Goal: Task Accomplishment & Management: Use online tool/utility

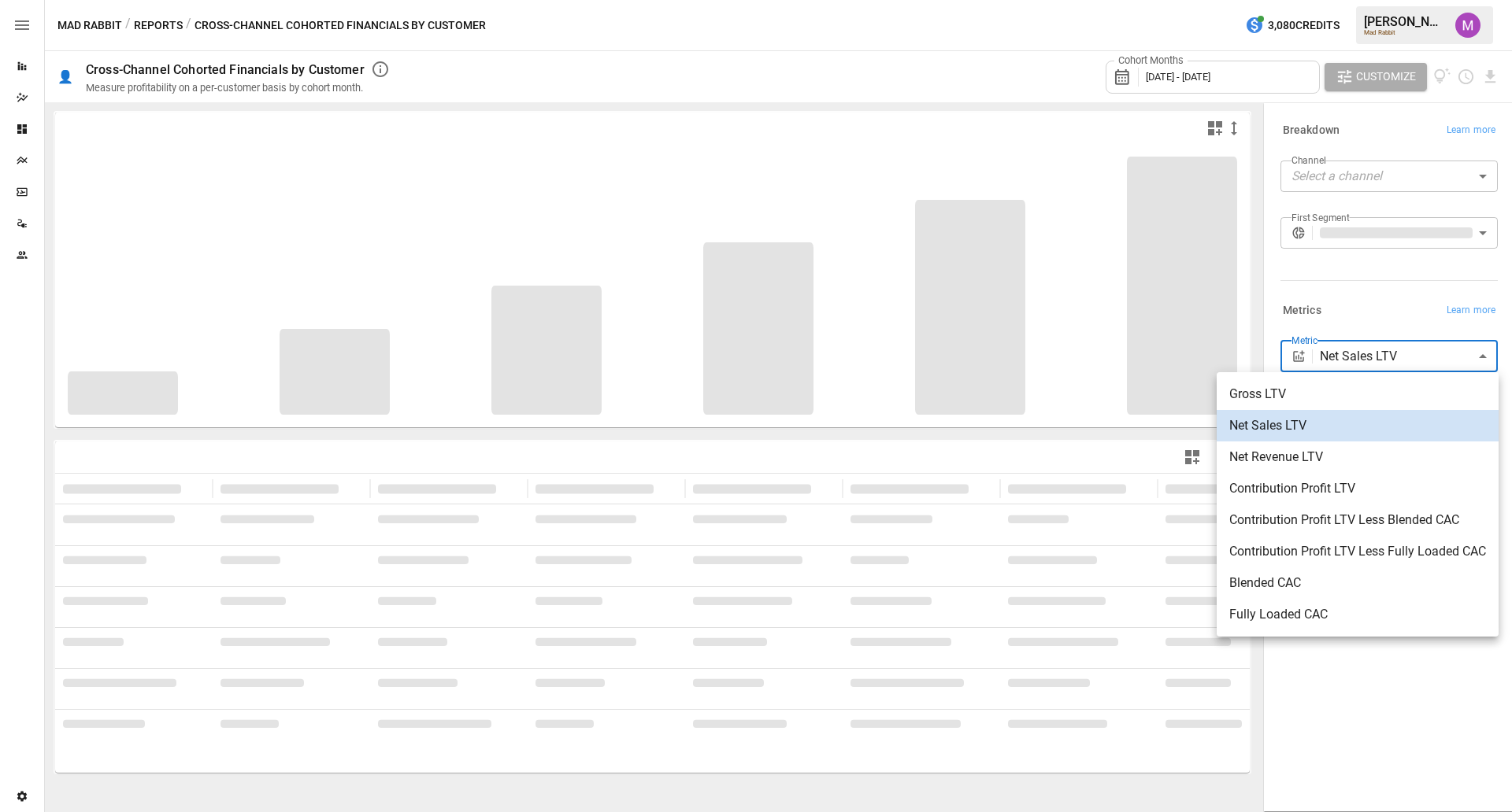
click at [1435, 0] on body "**********" at bounding box center [756, 0] width 1512 height 0
click at [1405, 317] on div at bounding box center [756, 406] width 1512 height 812
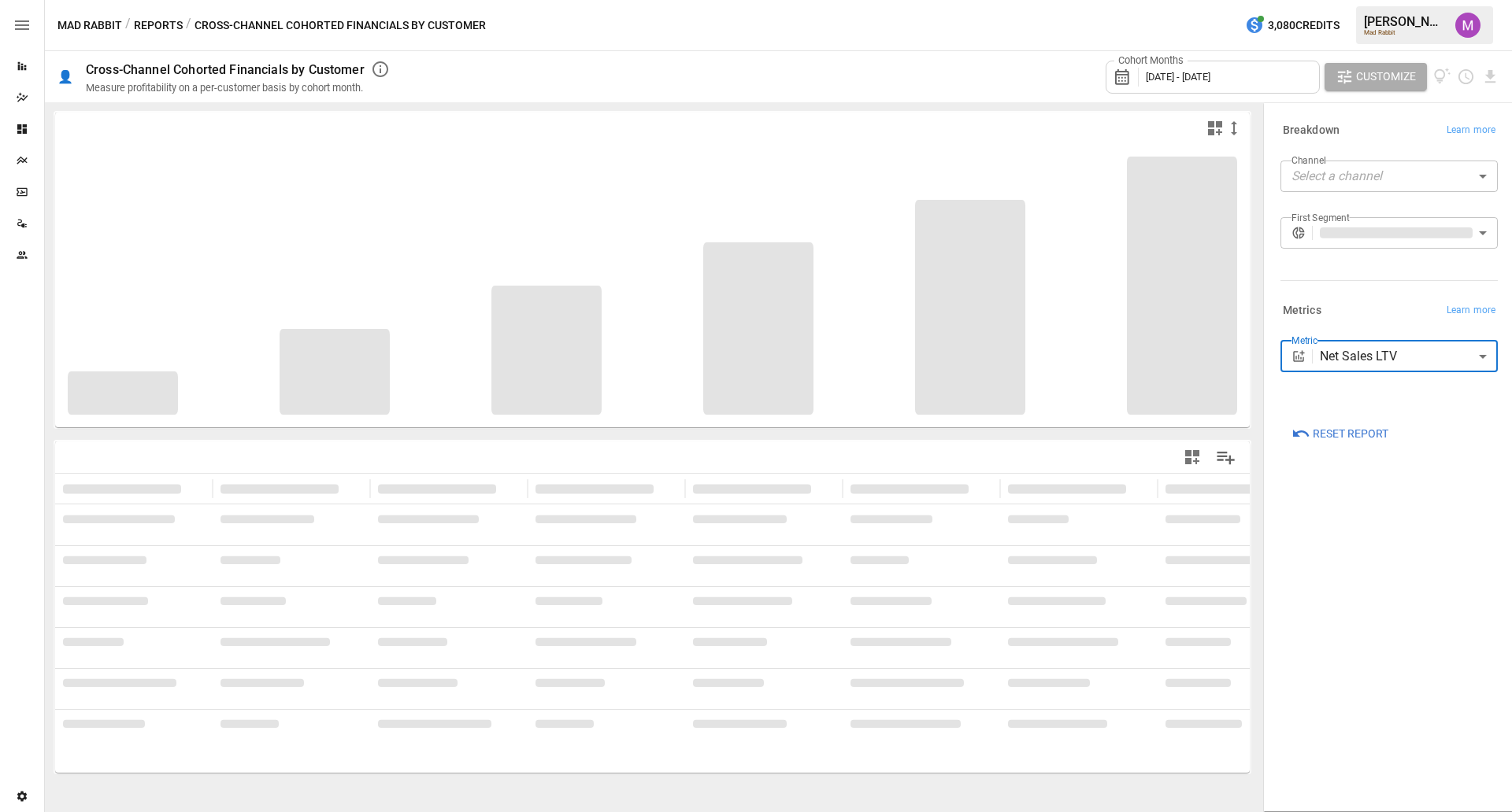
click at [1210, 75] on span "[DATE] - [DATE]" at bounding box center [1178, 77] width 65 height 12
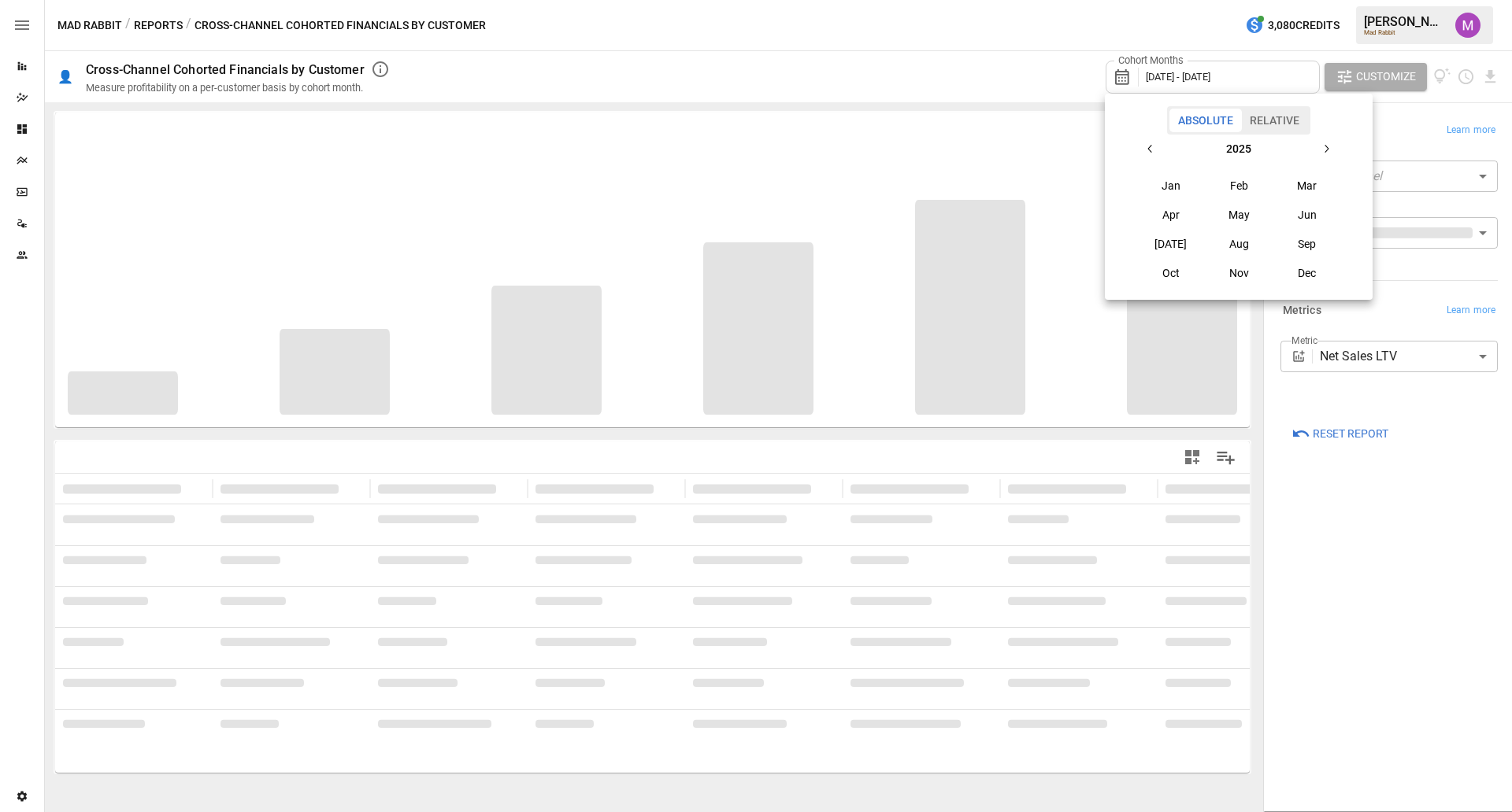
click at [1157, 151] on button "button" at bounding box center [1149, 149] width 28 height 28
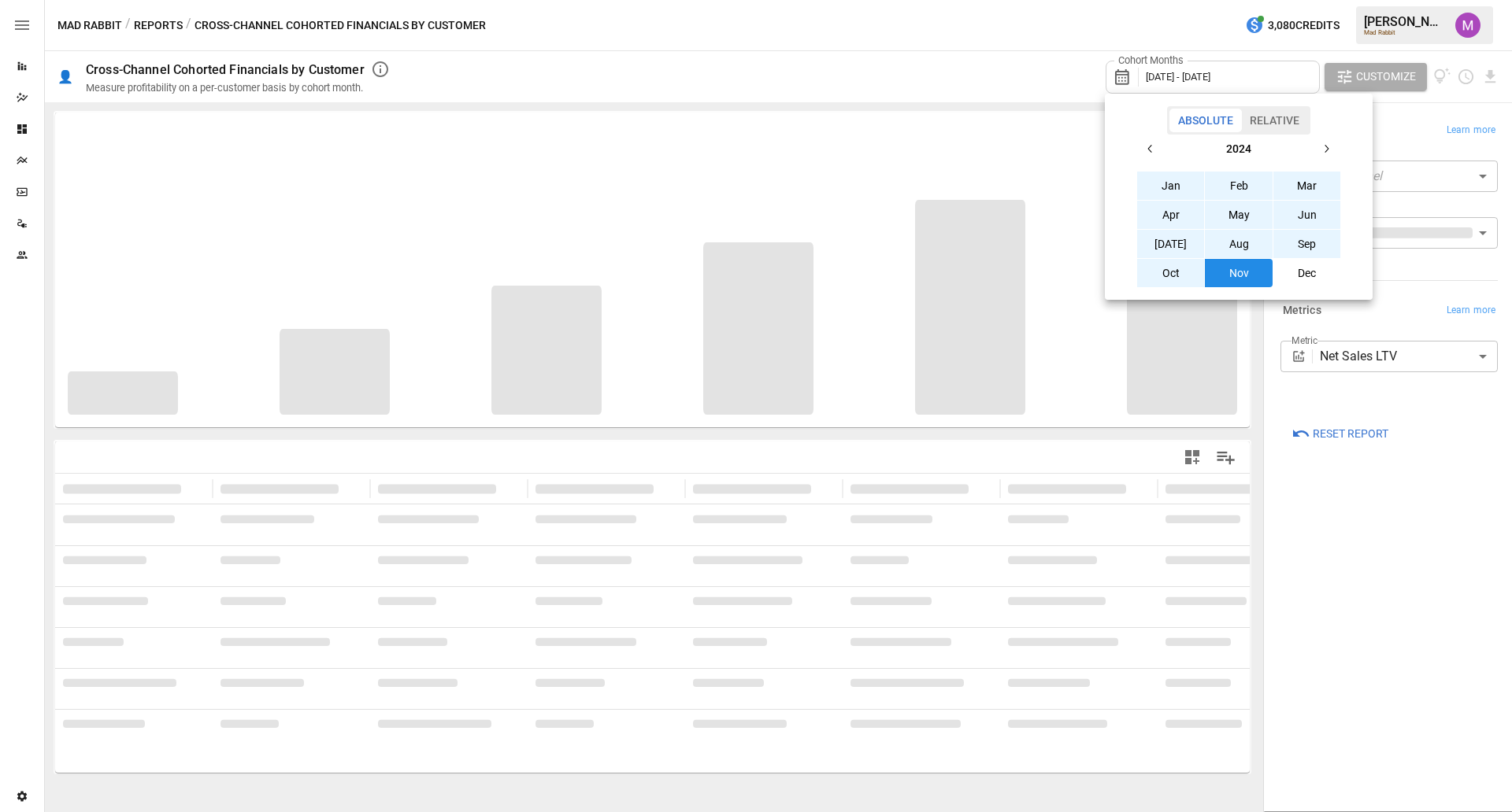
click at [1157, 151] on button "button" at bounding box center [1149, 149] width 28 height 28
click at [1171, 180] on button "Jan" at bounding box center [1170, 186] width 67 height 28
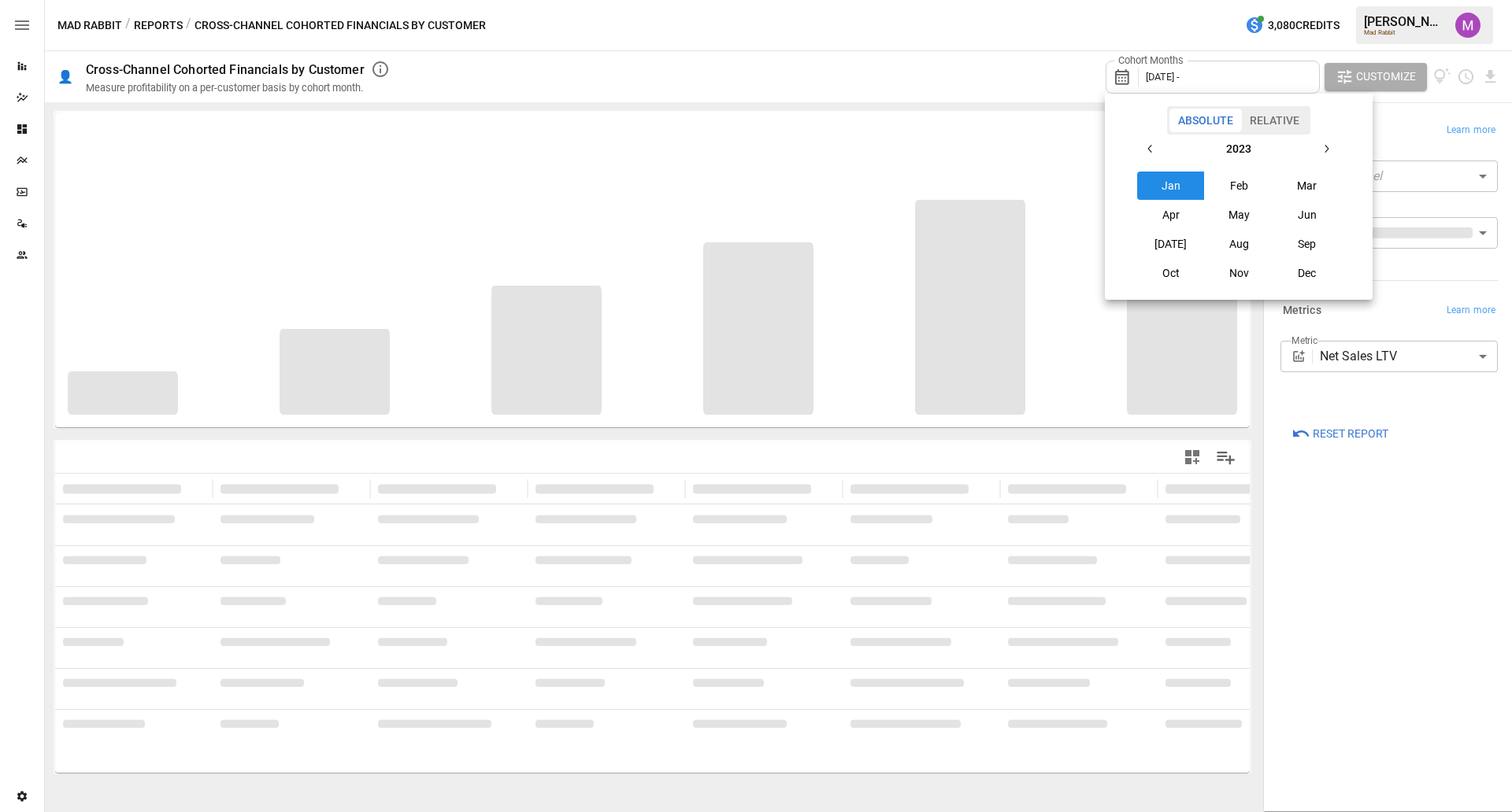
click at [1326, 154] on icon "button" at bounding box center [1325, 149] width 13 height 13
click at [1171, 236] on button "[DATE]" at bounding box center [1170, 243] width 67 height 28
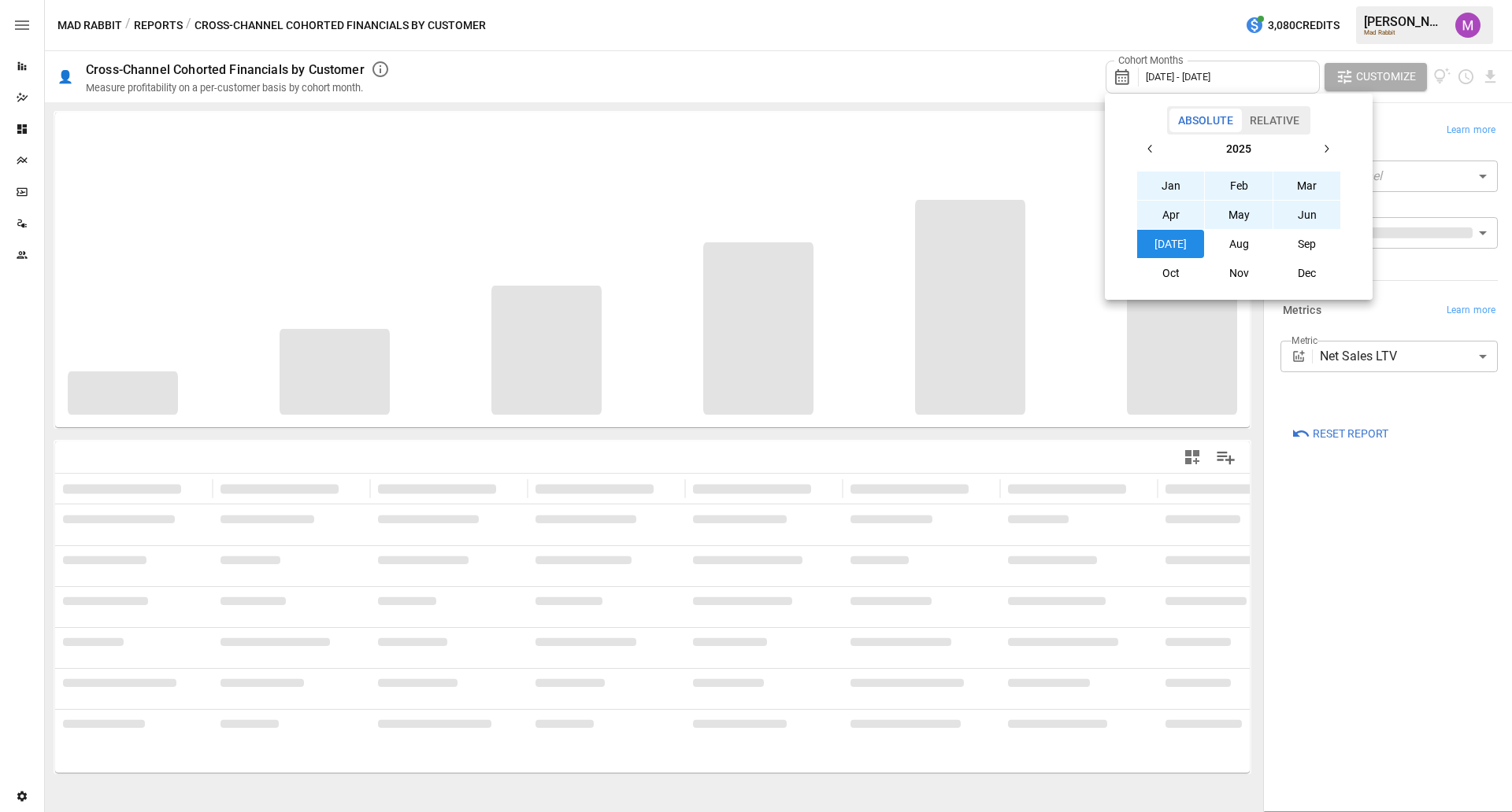
click at [1029, 41] on div at bounding box center [756, 406] width 1512 height 812
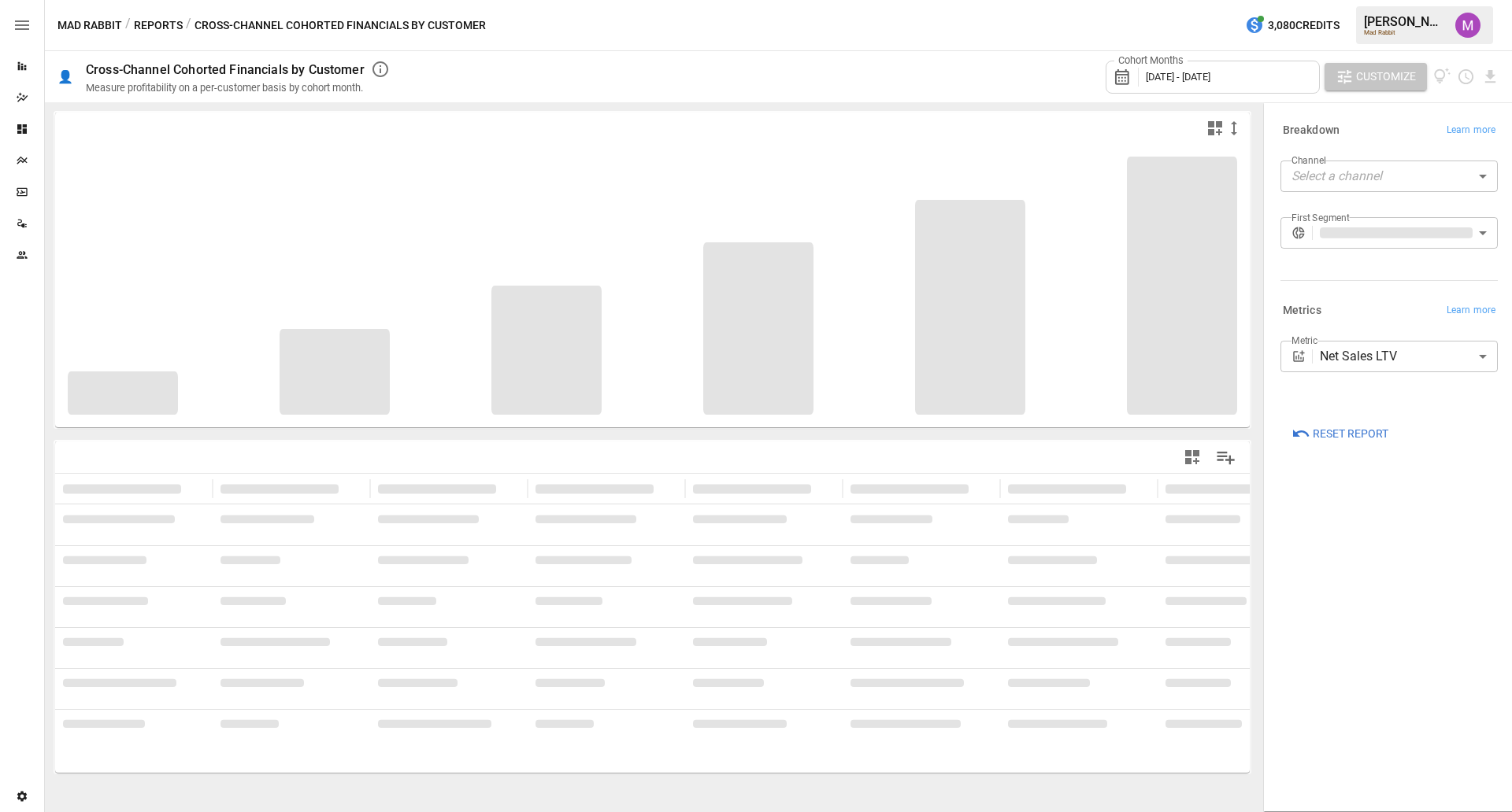
click at [1366, 75] on span "Customize" at bounding box center [1385, 76] width 60 height 20
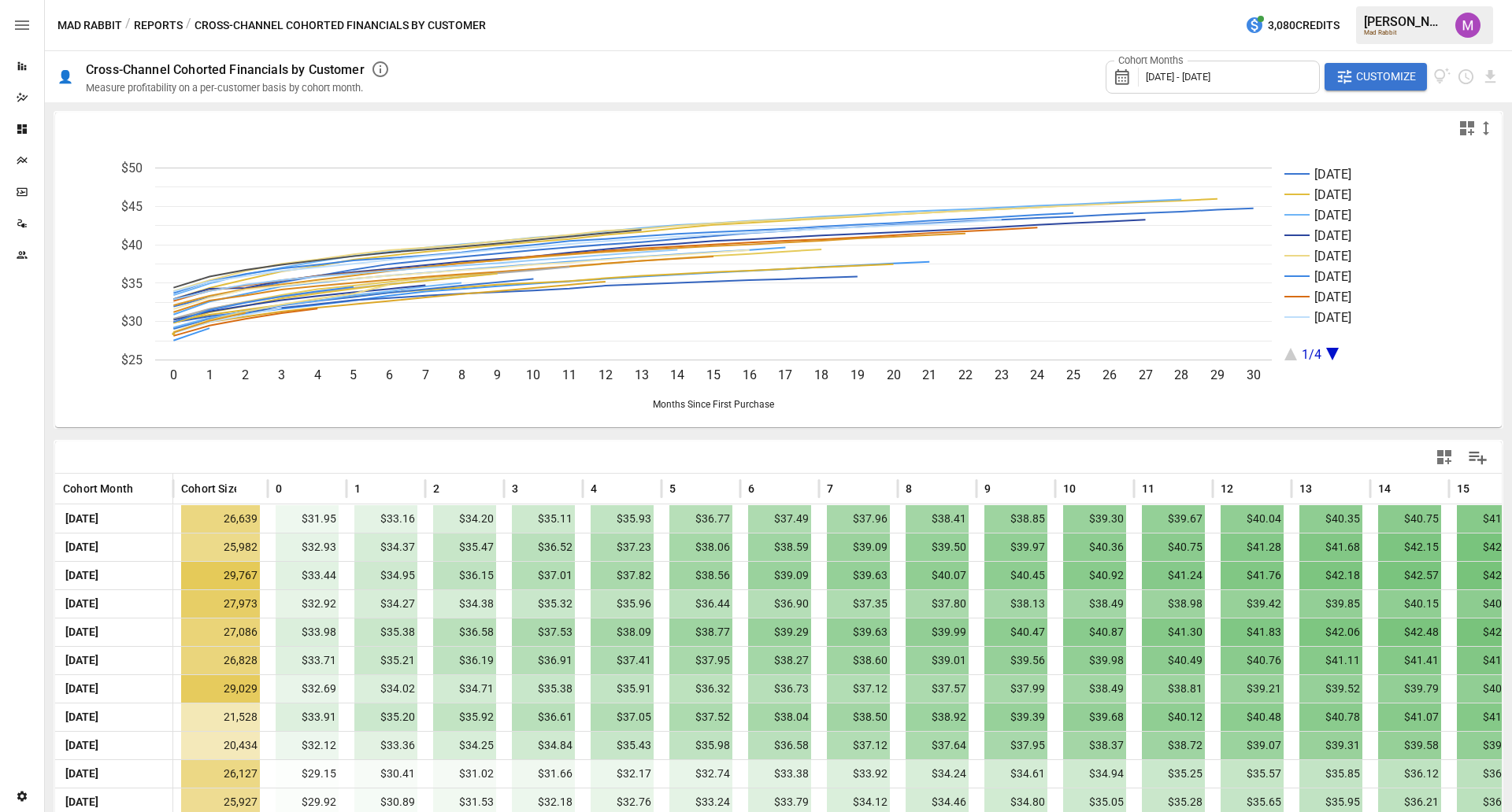
scroll to position [302, 0]
